Goal: Task Accomplishment & Management: Use online tool/utility

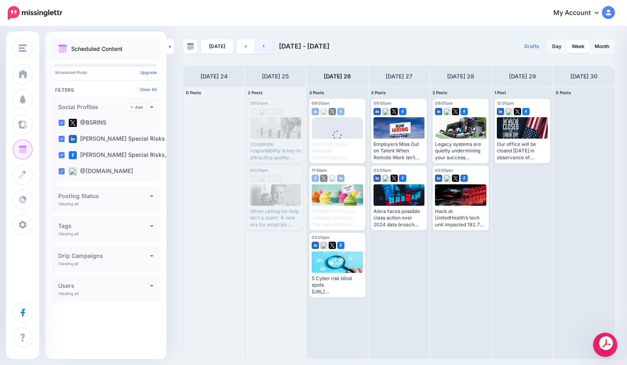
click at [264, 46] on link at bounding box center [264, 46] width 18 height 15
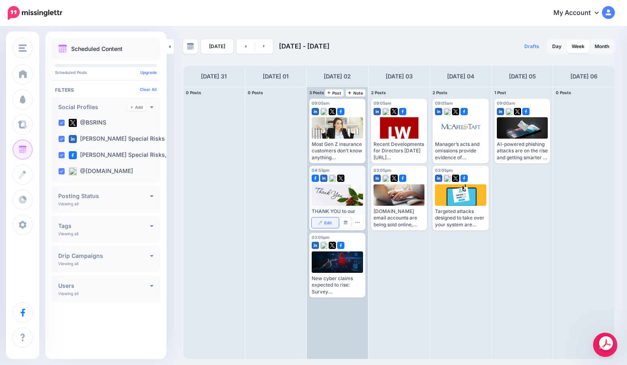
click at [324, 219] on link "Edit" at bounding box center [325, 223] width 27 height 11
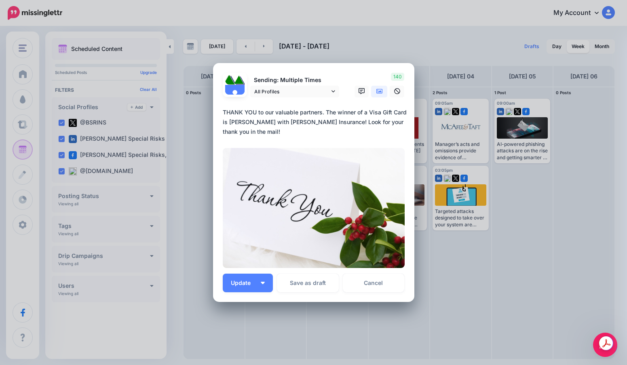
click at [246, 293] on div "Loading Sending: Multiple Times All Profiles [DATE] 12:00" at bounding box center [313, 182] width 201 height 239
click at [251, 288] on button "Update" at bounding box center [248, 283] width 50 height 19
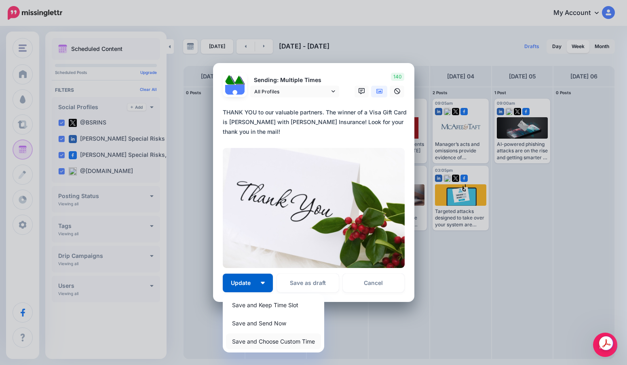
click at [250, 336] on link "Save and Choose Custom Time" at bounding box center [273, 342] width 95 height 16
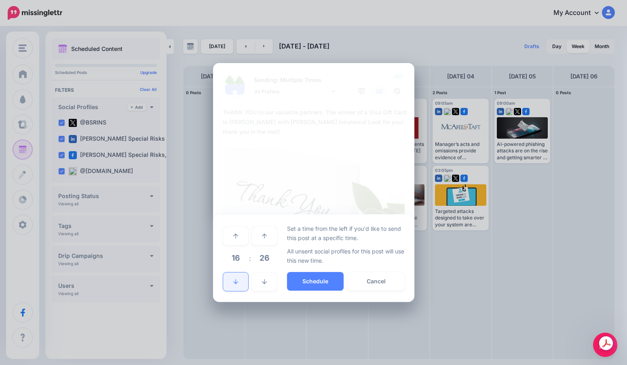
click at [237, 278] on link at bounding box center [235, 282] width 25 height 19
click at [265, 264] on span "26" at bounding box center [265, 258] width 22 height 22
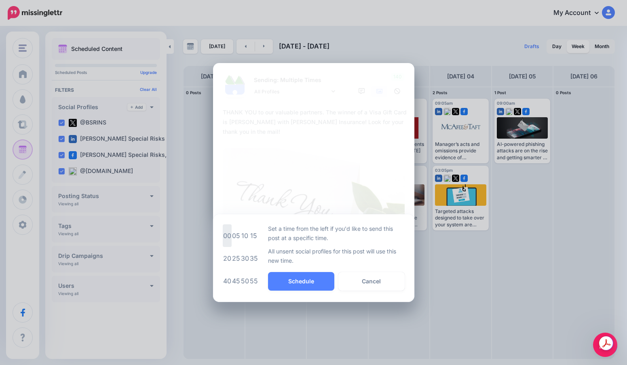
click at [230, 237] on td "00" at bounding box center [227, 236] width 9 height 23
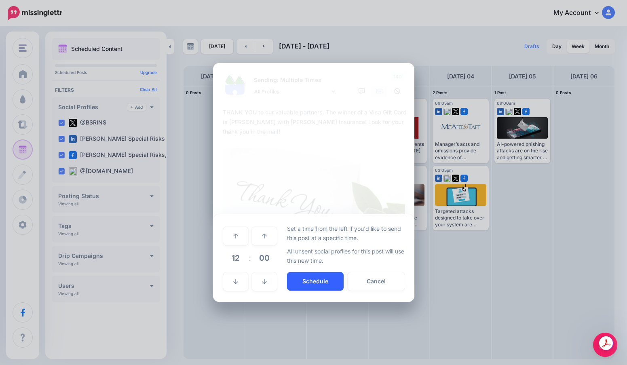
click at [306, 280] on button "Schedule" at bounding box center [315, 281] width 57 height 19
